Goal: Information Seeking & Learning: Learn about a topic

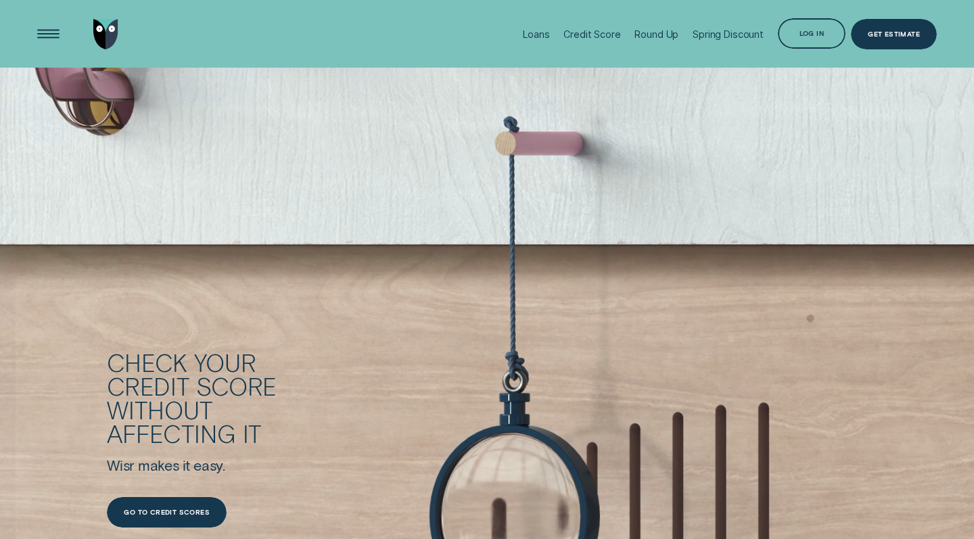
scroll to position [1517, 0]
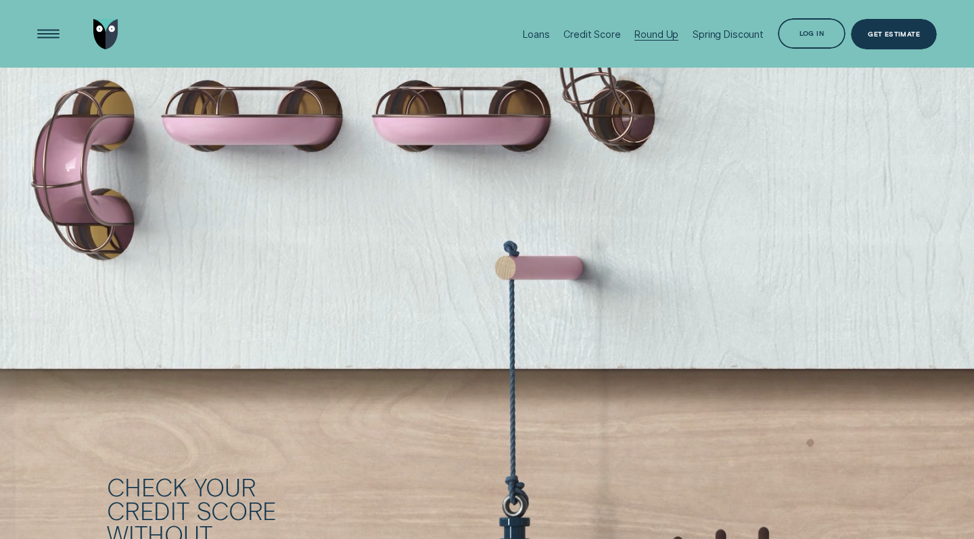
click at [655, 35] on div "Round Up" at bounding box center [657, 34] width 44 height 12
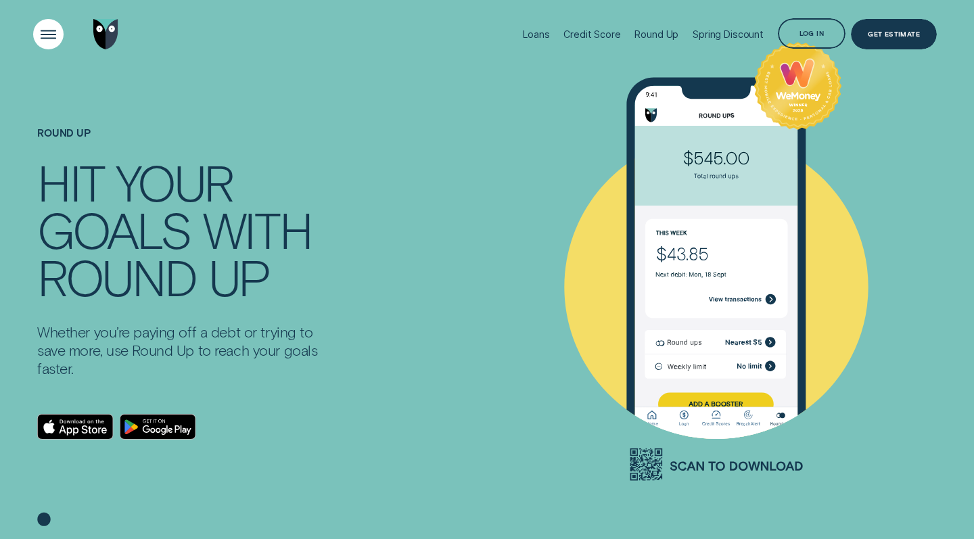
click at [55, 32] on div "Open Menu" at bounding box center [48, 33] width 43 height 43
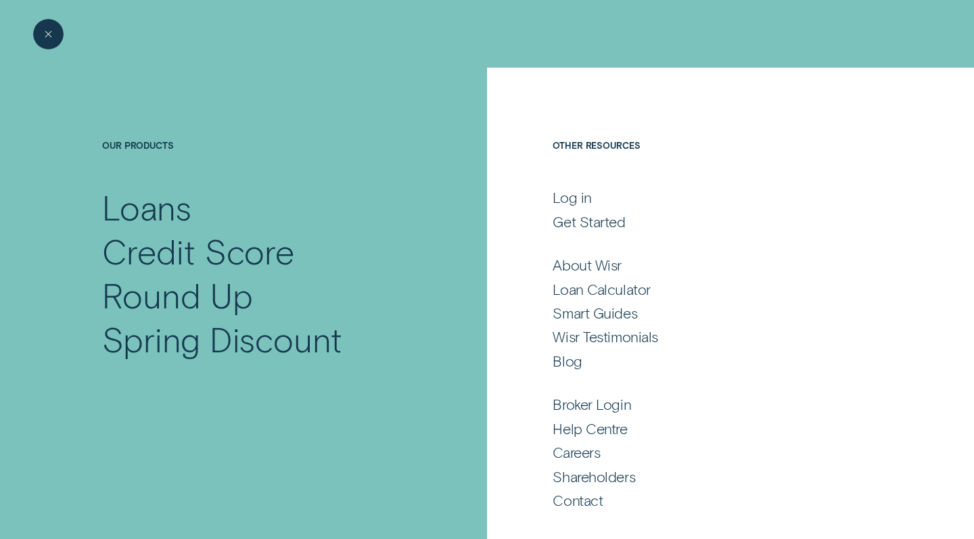
click at [47, 35] on div "Close Menu" at bounding box center [48, 33] width 7 height 7
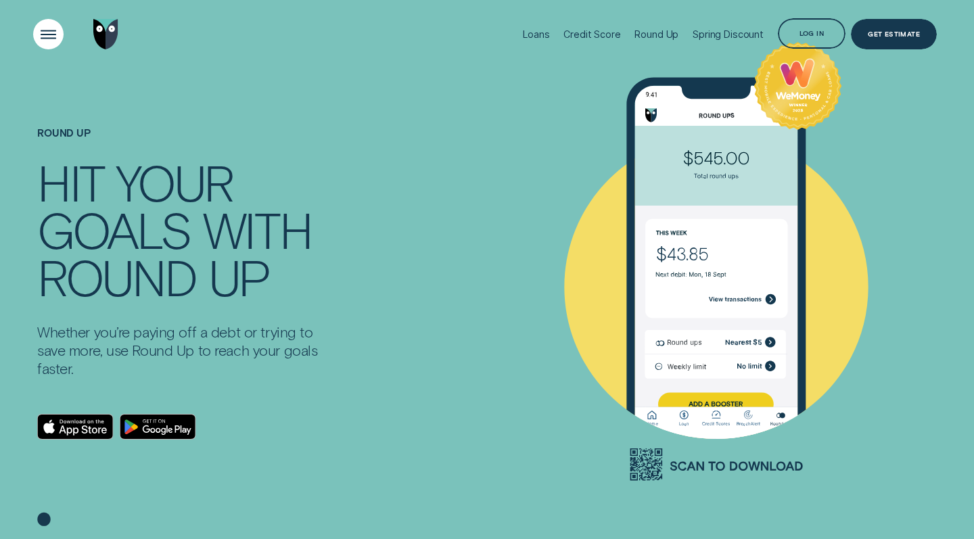
click at [62, 22] on div "Open Menu" at bounding box center [48, 34] width 30 height 30
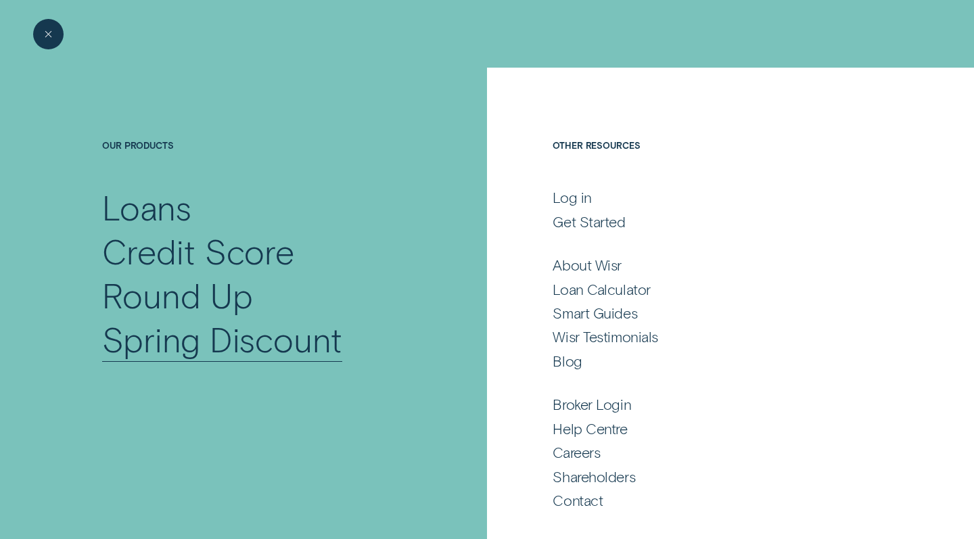
click at [256, 345] on div "Spring Discount" at bounding box center [222, 339] width 240 height 44
click at [164, 209] on div "Loans" at bounding box center [146, 207] width 89 height 44
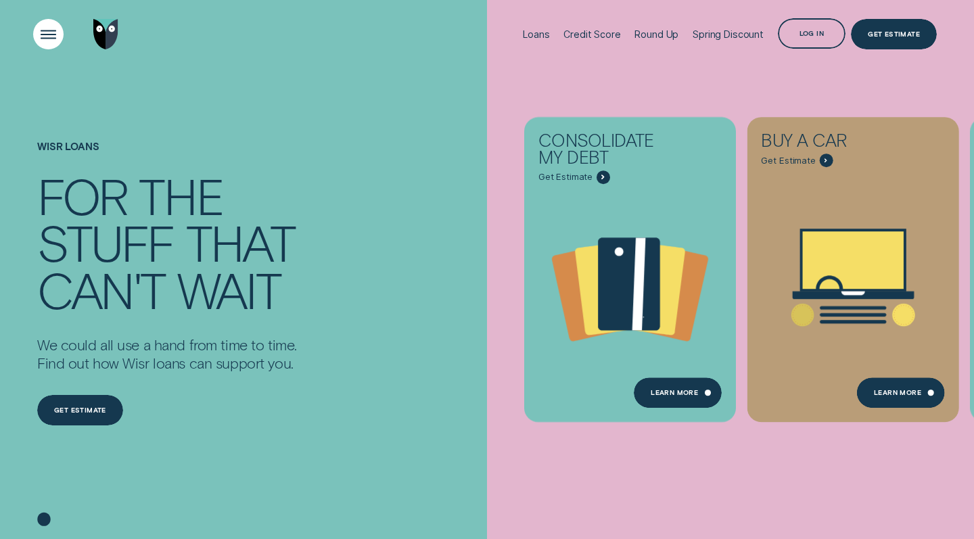
click at [49, 28] on div "Open Menu" at bounding box center [48, 33] width 43 height 43
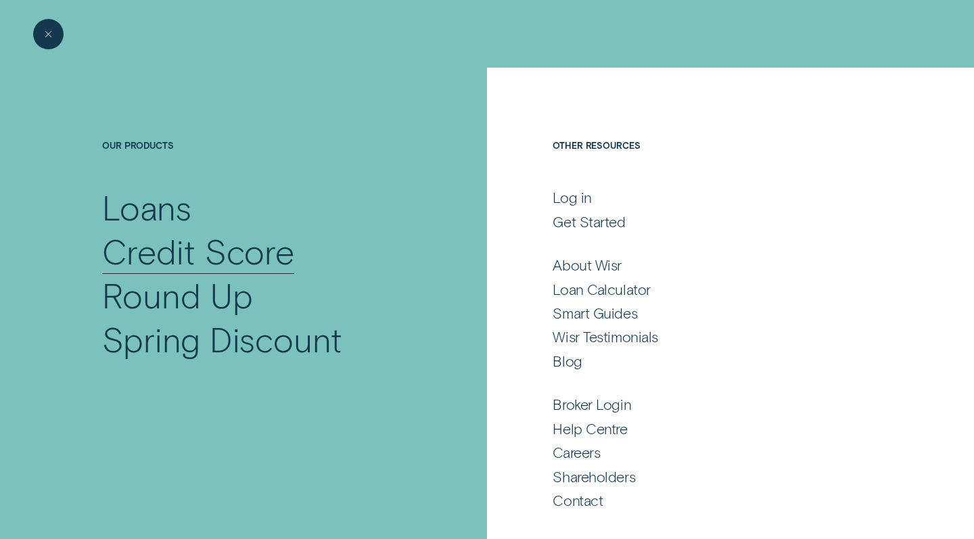
click at [197, 258] on div "Credit Score" at bounding box center [198, 251] width 192 height 44
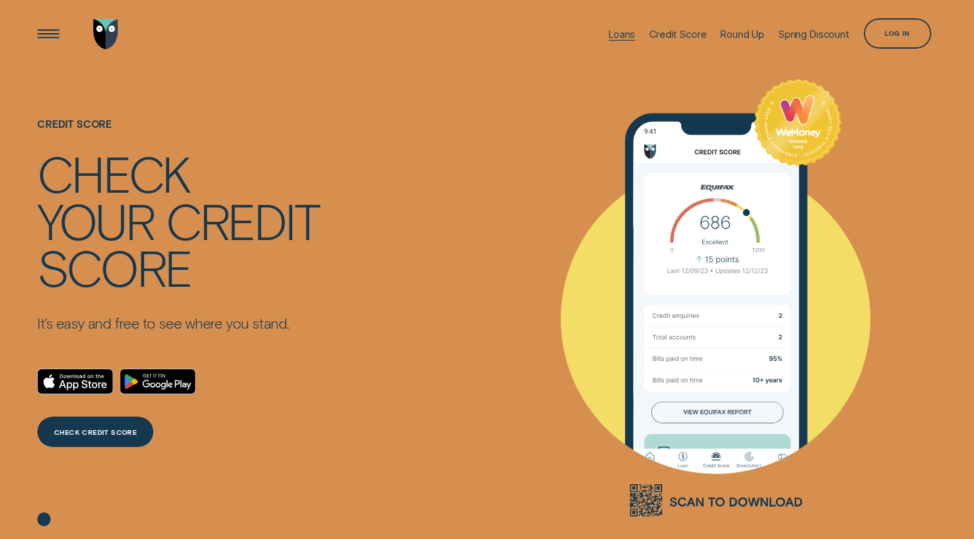
click at [613, 35] on div "Loans" at bounding box center [622, 34] width 26 height 12
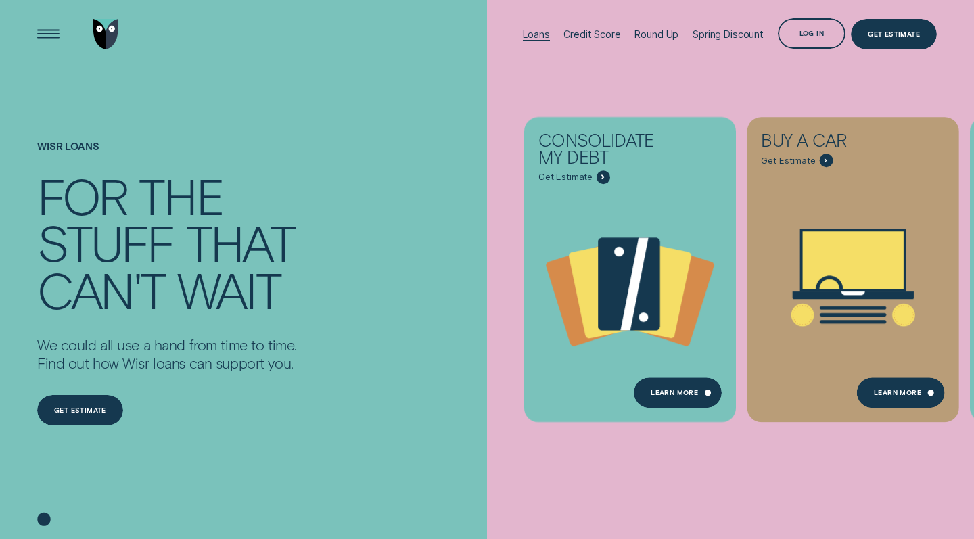
click at [547, 30] on div "Loans" at bounding box center [536, 34] width 26 height 12
click at [539, 35] on div "Loans" at bounding box center [536, 34] width 26 height 12
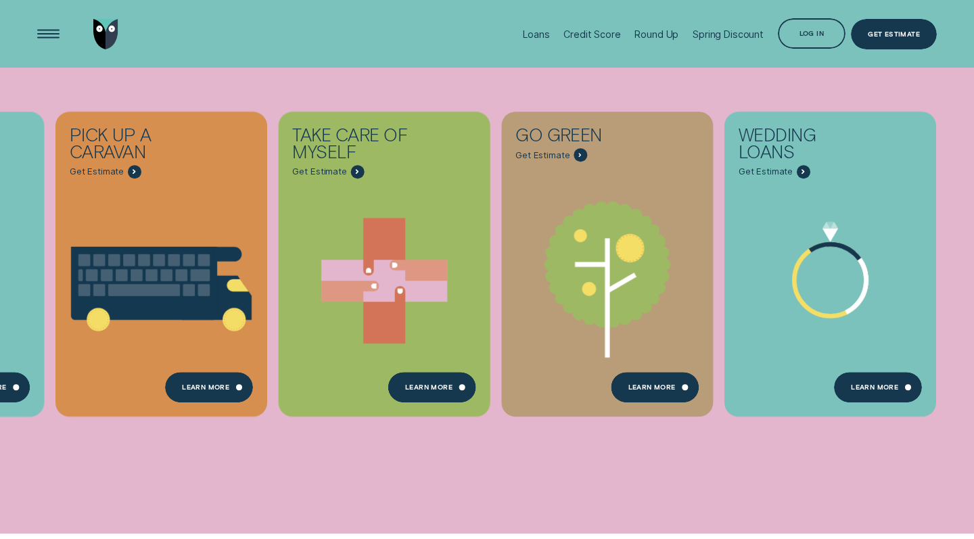
scroll to position [528, 0]
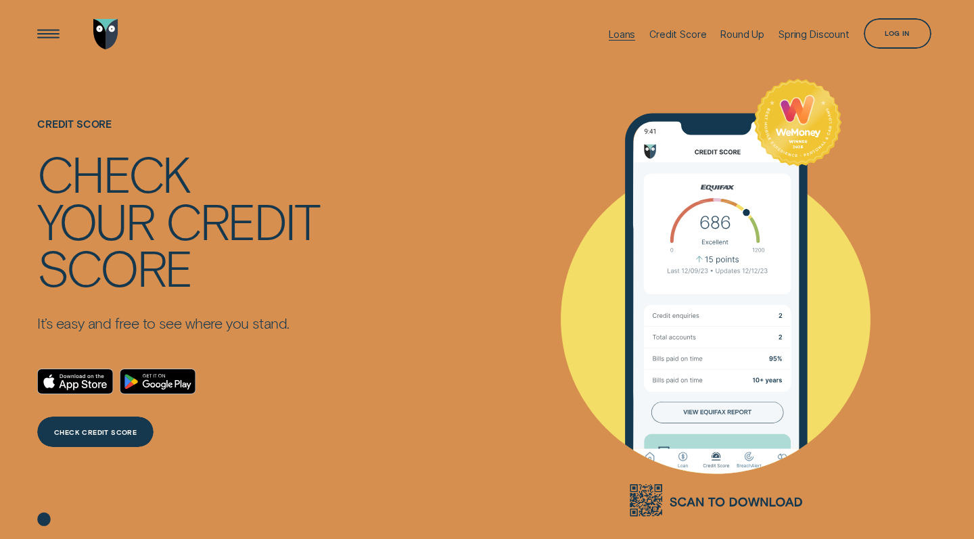
click at [617, 37] on div "Loans" at bounding box center [622, 34] width 26 height 12
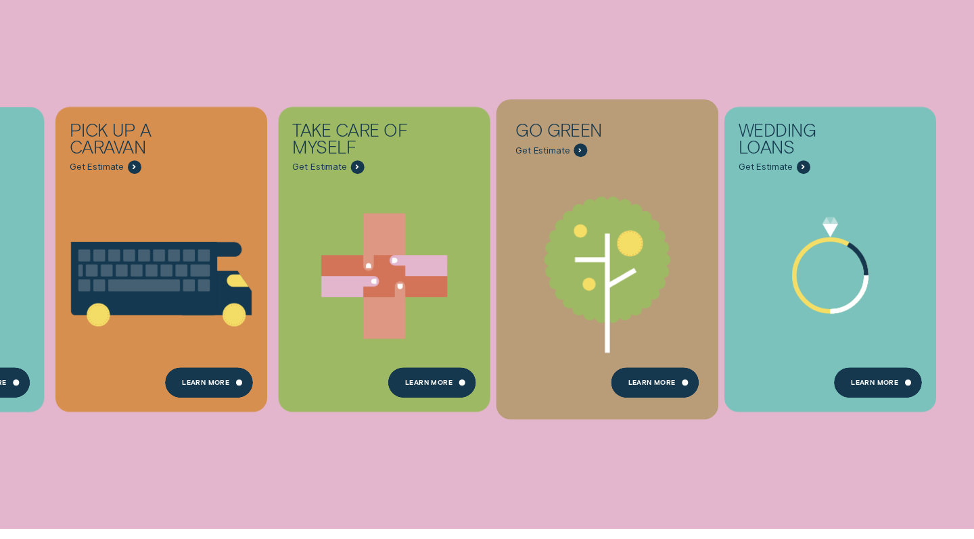
scroll to position [553, 0]
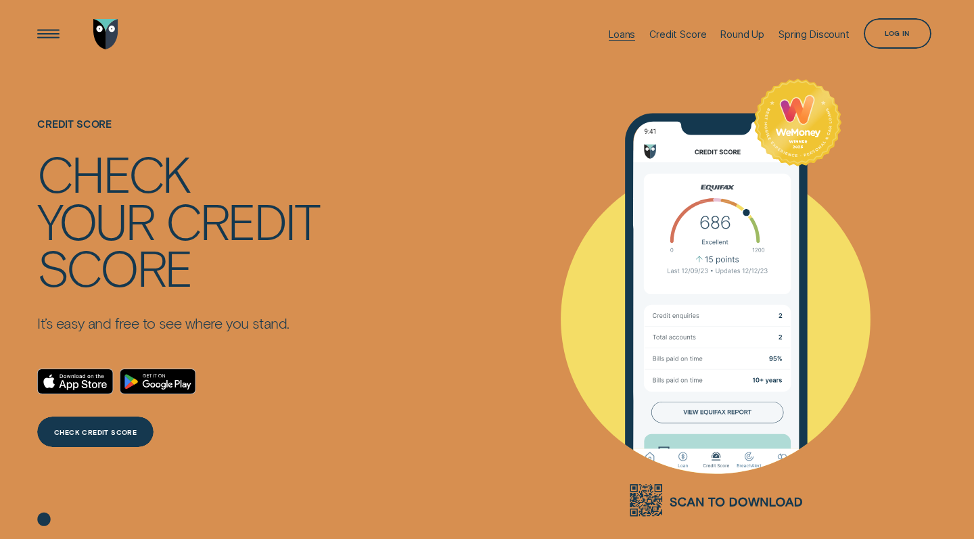
click at [622, 37] on div "Loans" at bounding box center [622, 34] width 26 height 12
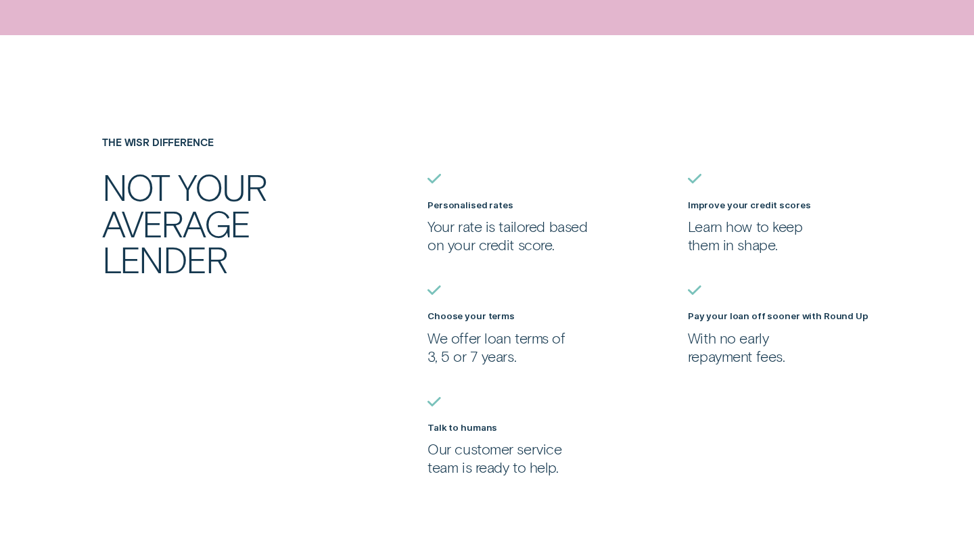
scroll to position [1046, 0]
